Goal: Information Seeking & Learning: Check status

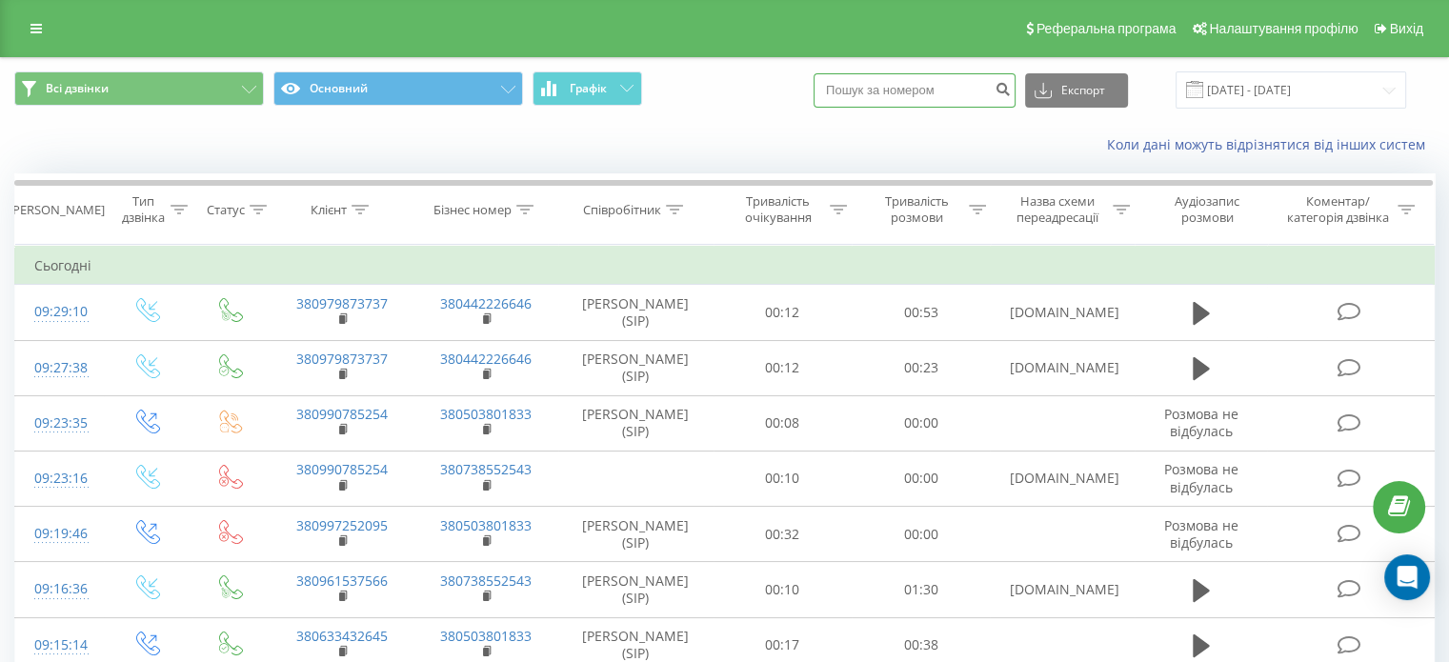
click at [931, 79] on input at bounding box center [915, 90] width 202 height 34
type input "0983008929"
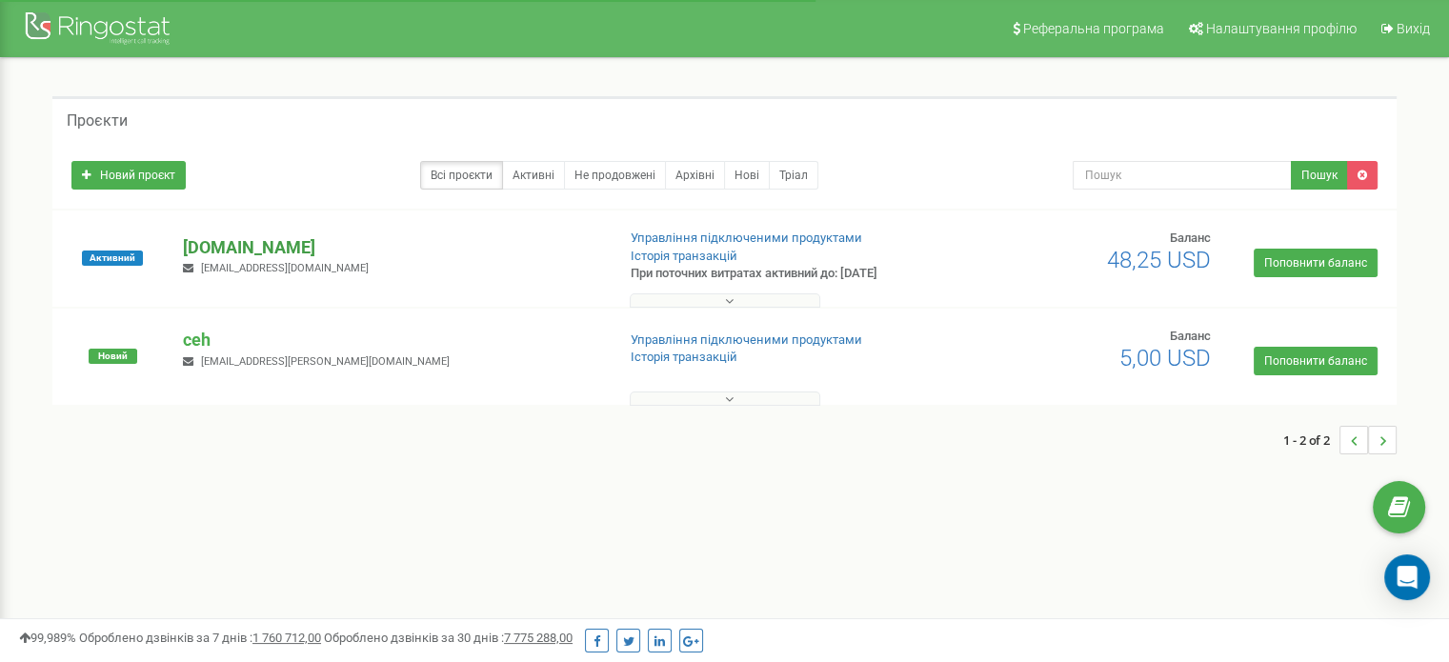
click at [204, 243] on p "[DOMAIN_NAME]" at bounding box center [391, 247] width 416 height 25
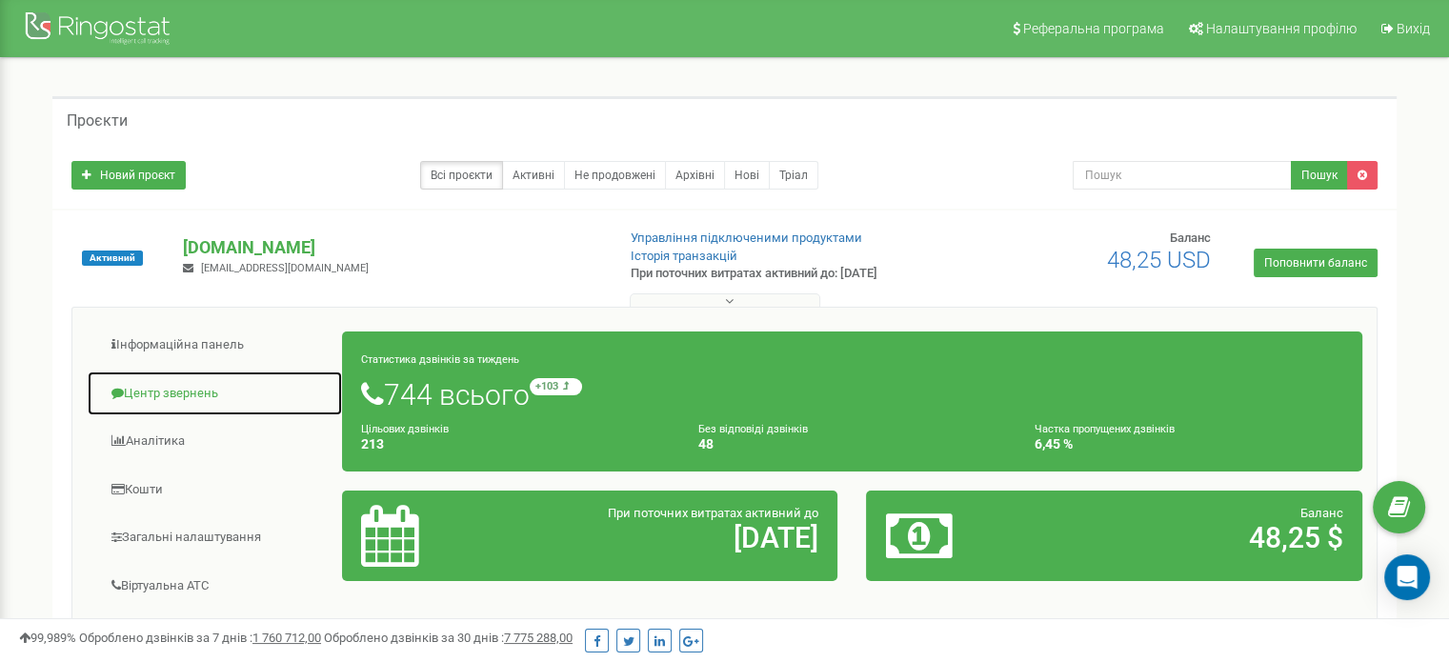
click at [186, 384] on link "Центр звернень" at bounding box center [215, 394] width 256 height 47
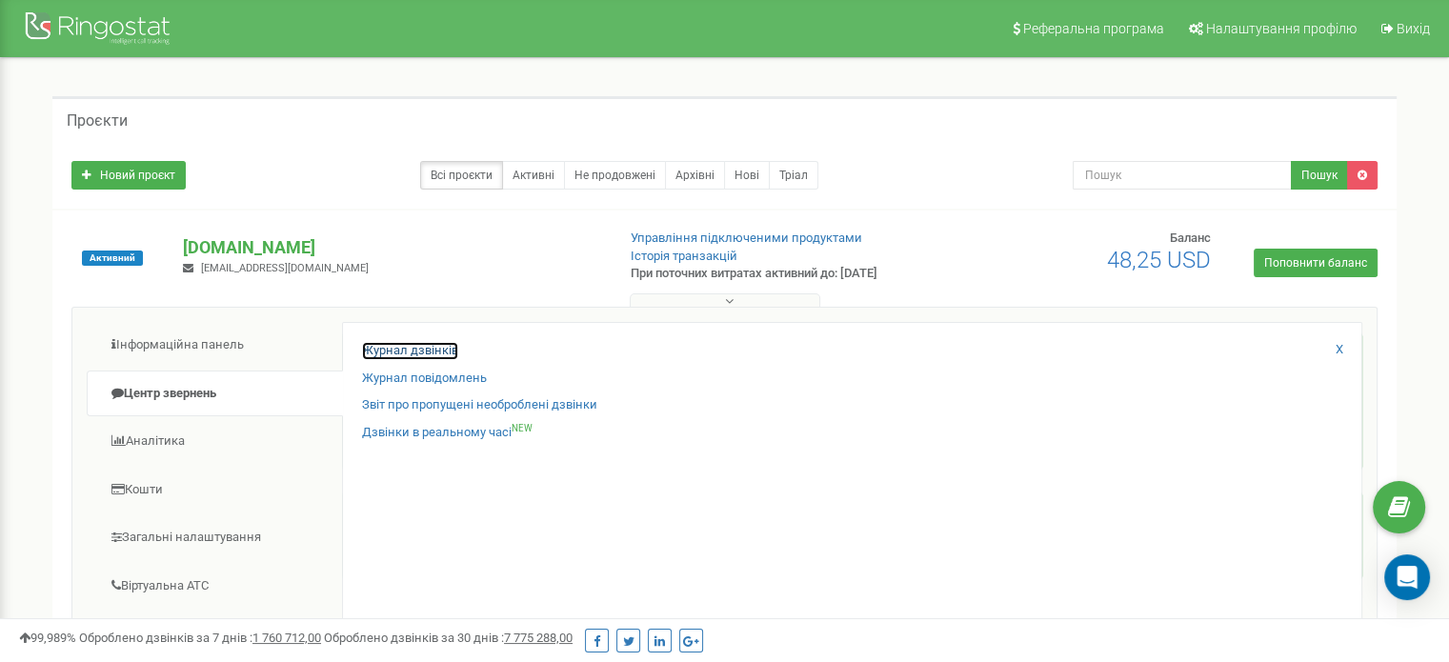
click at [447, 346] on link "Журнал дзвінків" at bounding box center [410, 351] width 96 height 18
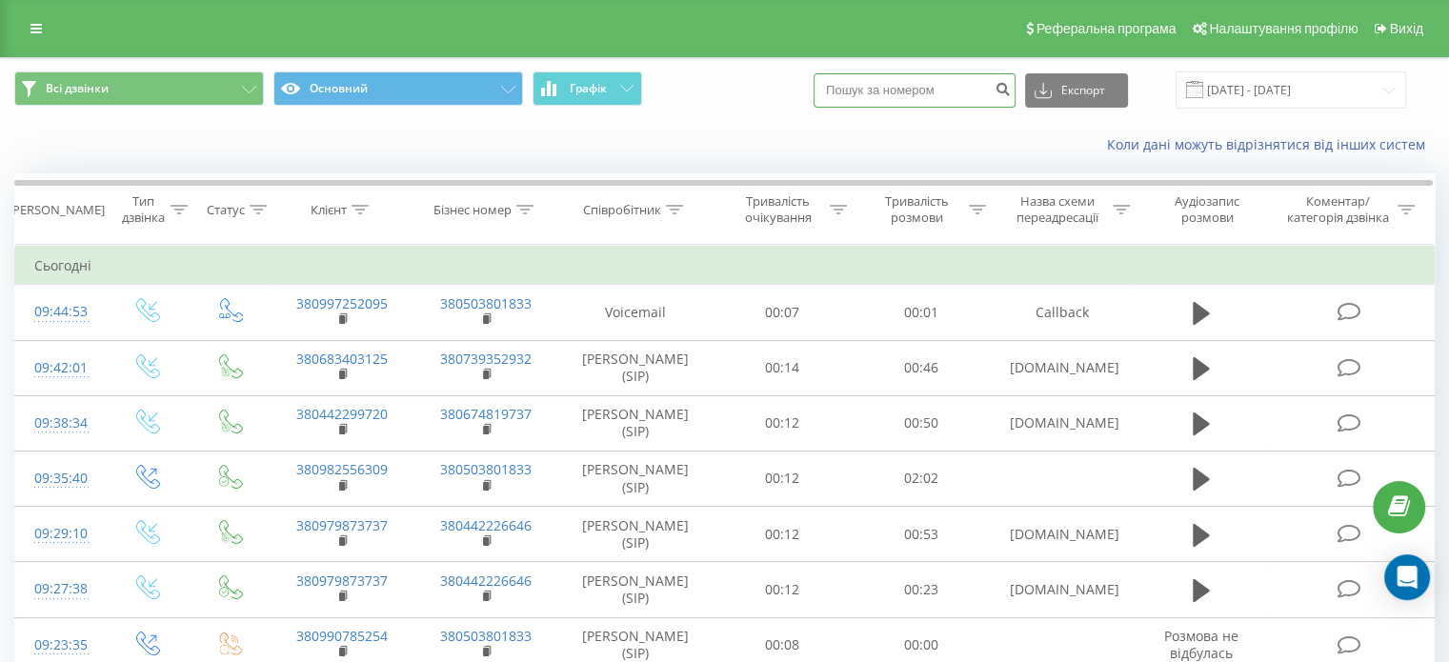
click at [925, 96] on input at bounding box center [915, 90] width 202 height 34
type input "0983008929"
click at [1011, 92] on icon "submit" at bounding box center [1003, 86] width 16 height 11
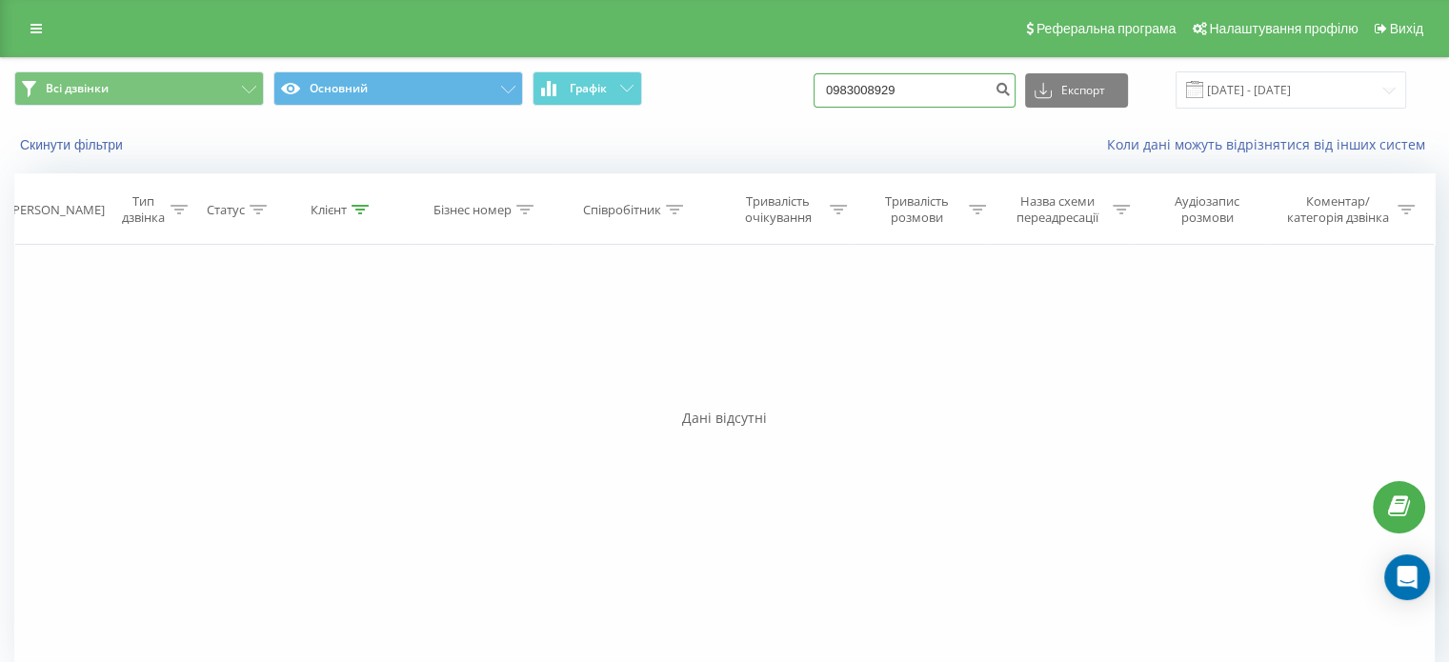
click at [940, 86] on input "0983008929" at bounding box center [915, 90] width 202 height 34
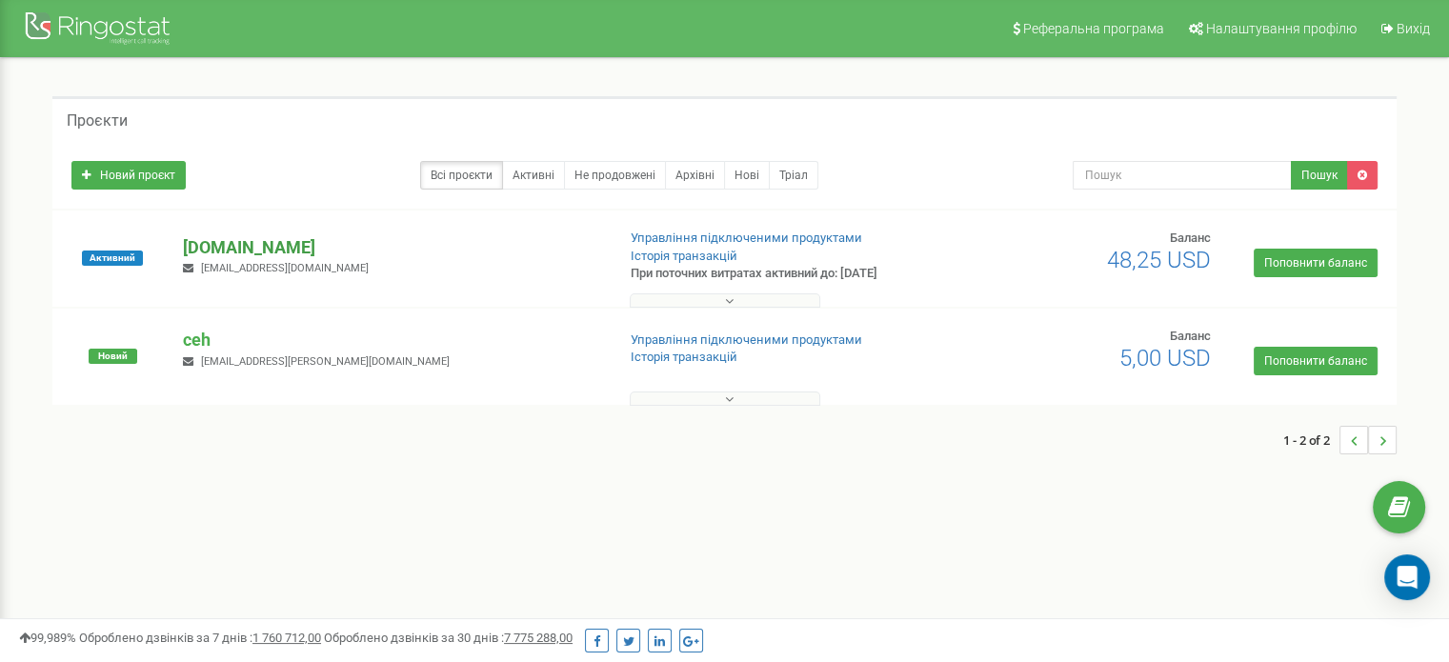
click at [207, 243] on p "[DOMAIN_NAME]" at bounding box center [391, 247] width 416 height 25
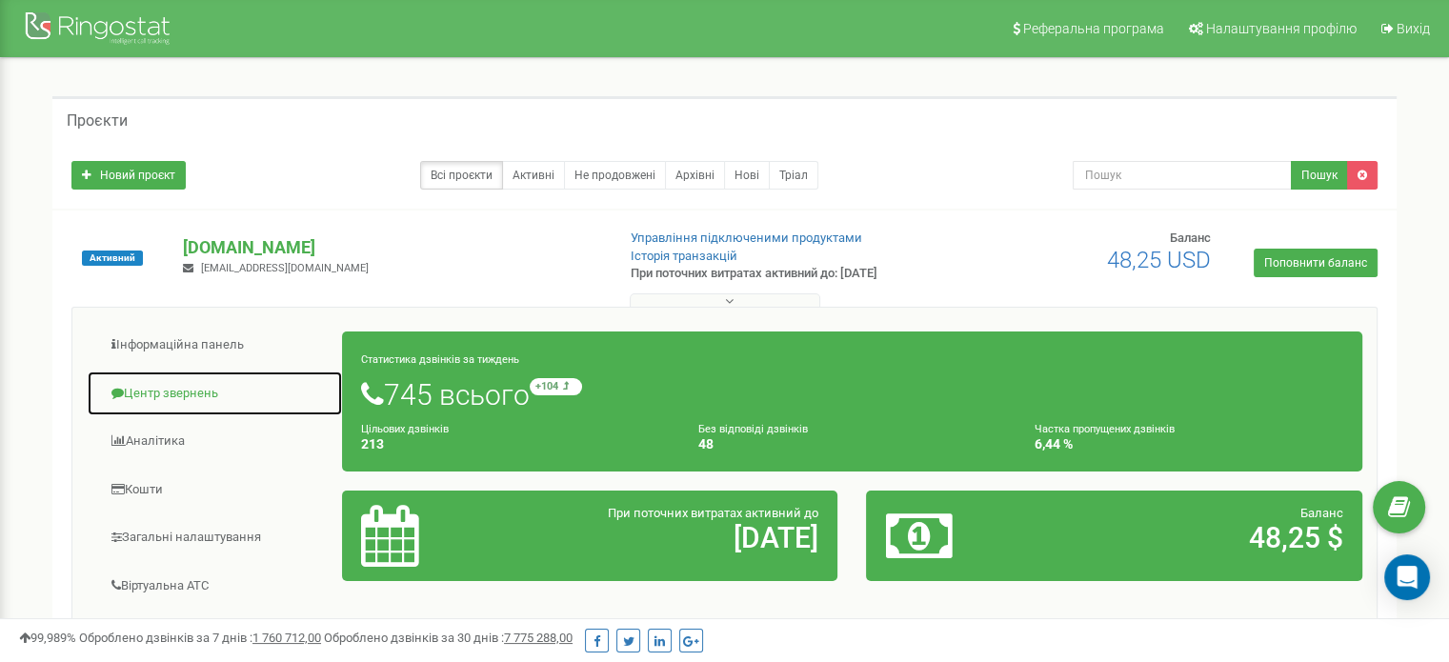
click at [208, 382] on link "Центр звернень" at bounding box center [215, 394] width 256 height 47
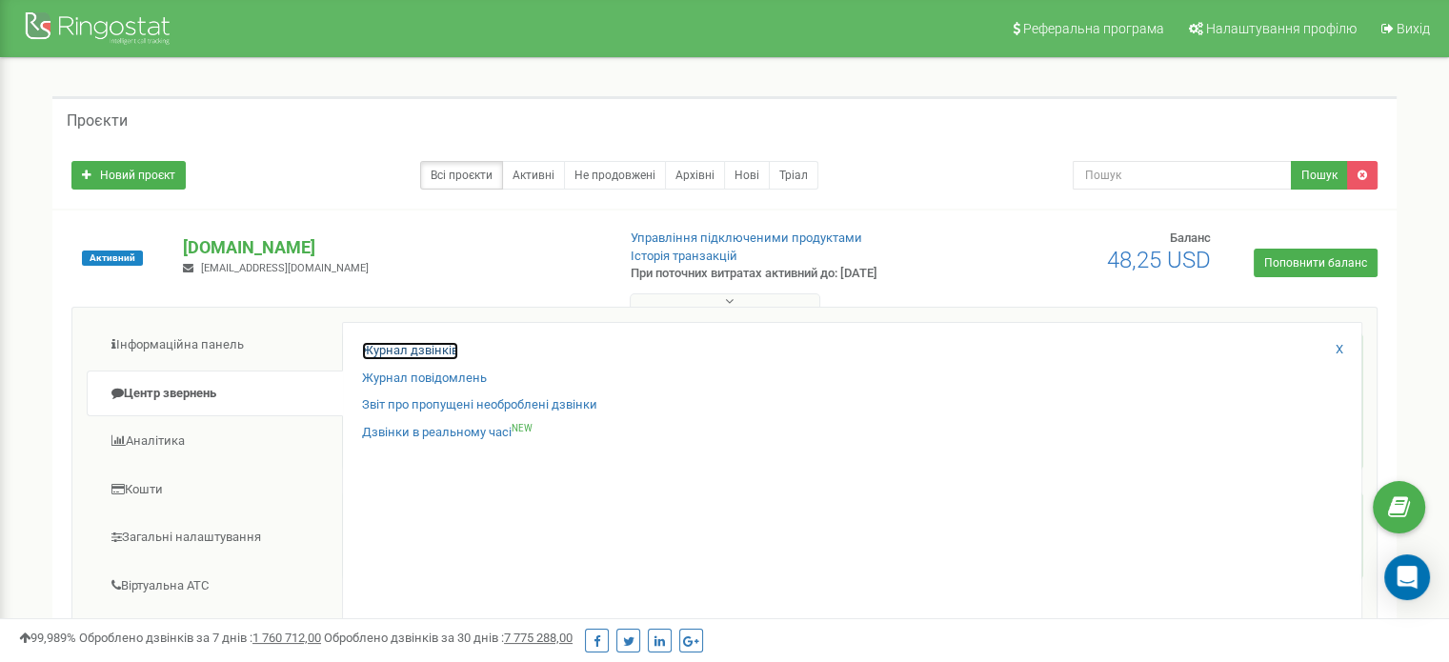
click at [427, 346] on link "Журнал дзвінків" at bounding box center [410, 351] width 96 height 18
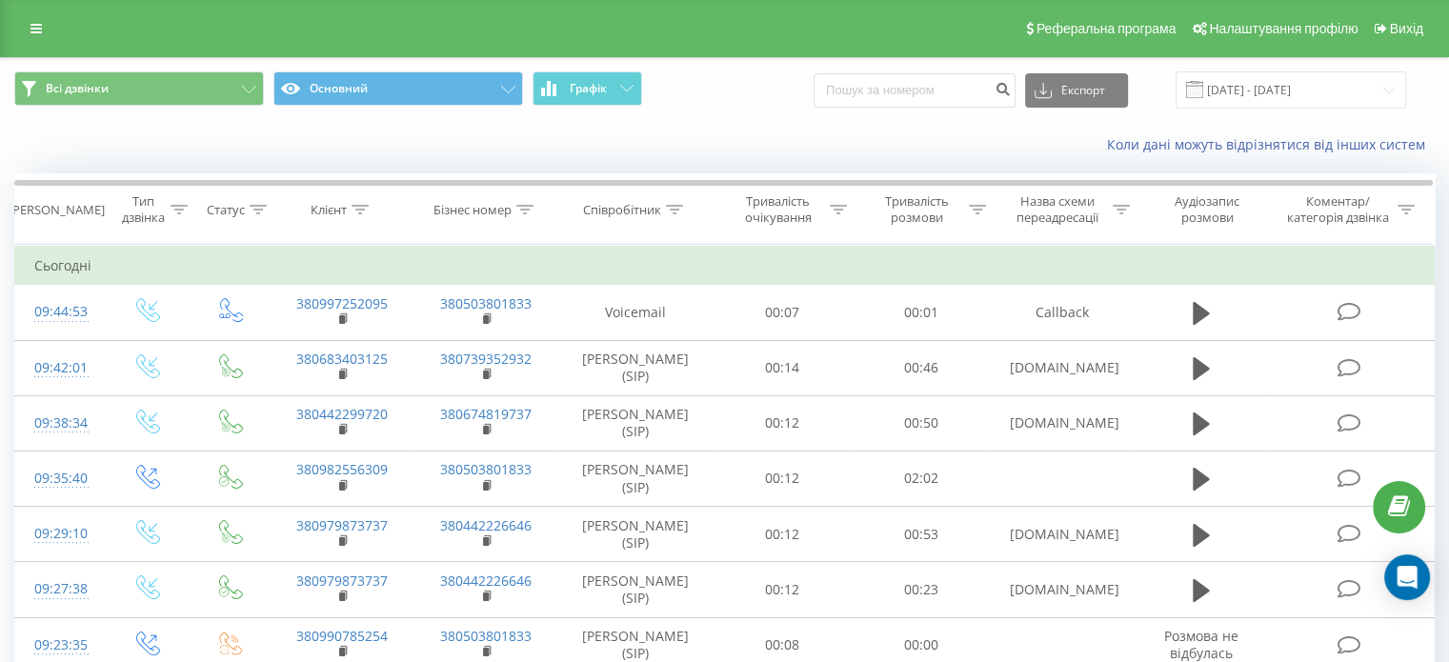
click at [775, 125] on div "Коли дані можуть відрізнятися вiд інших систем" at bounding box center [724, 145] width 1447 height 46
click at [1310, 84] on input "[DATE] - [DATE]" at bounding box center [1291, 89] width 231 height 37
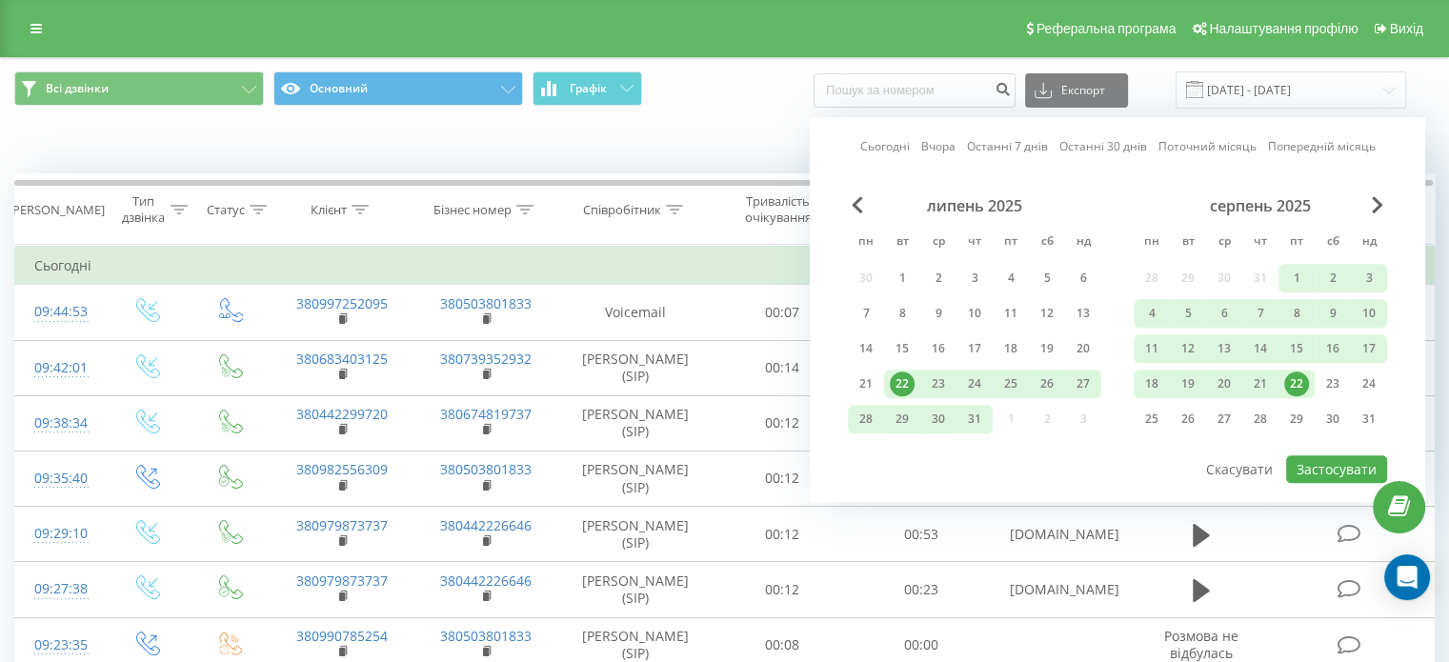
click at [899, 152] on link "Сьогодні" at bounding box center [885, 147] width 50 height 18
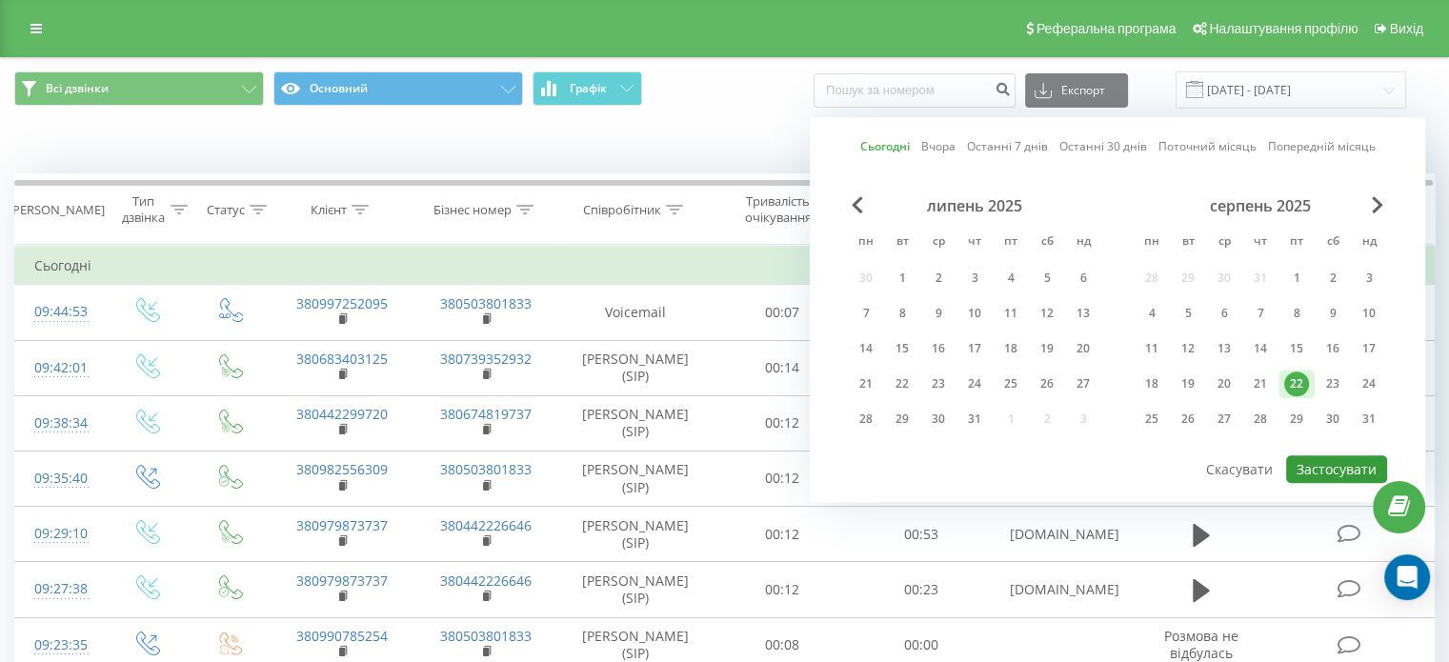
click at [1327, 466] on button "Застосувати" at bounding box center [1336, 469] width 101 height 28
type input "[DATE] - [DATE]"
